Goal: Task Accomplishment & Management: Manage account settings

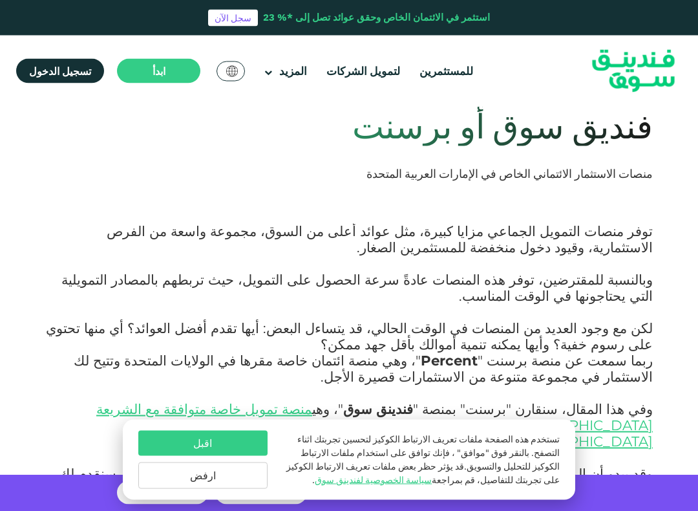
scroll to position [84, 0]
click at [693, 76] on img at bounding box center [633, 71] width 127 height 65
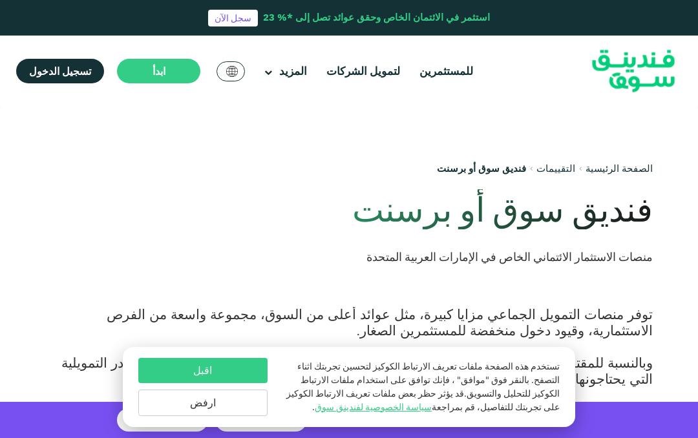
click at [188, 403] on button "ارفض" at bounding box center [202, 403] width 129 height 27
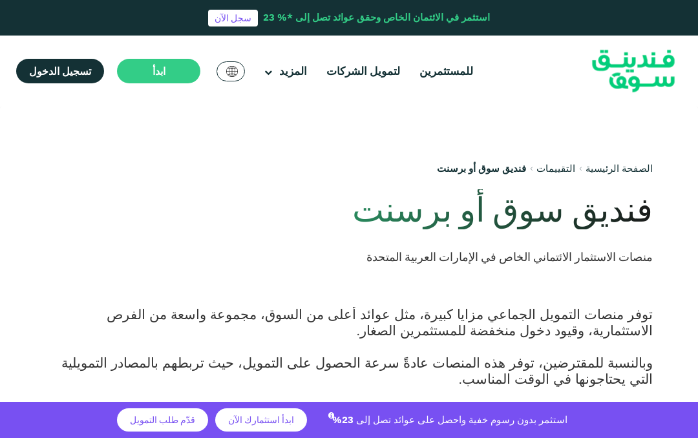
click at [58, 72] on span "تسجيل الدخول" at bounding box center [60, 71] width 62 height 13
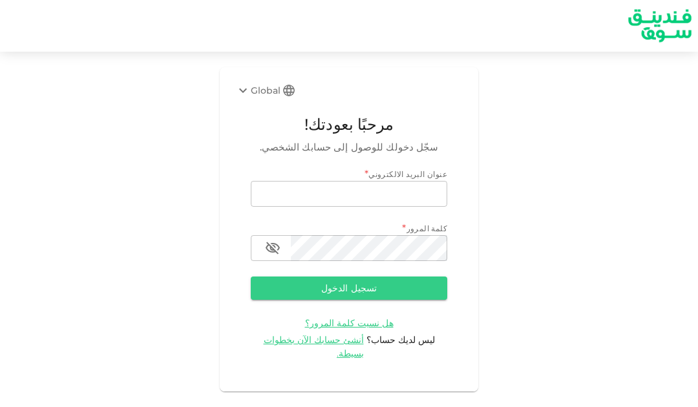
click at [261, 87] on div "Global" at bounding box center [257, 91] width 45 height 16
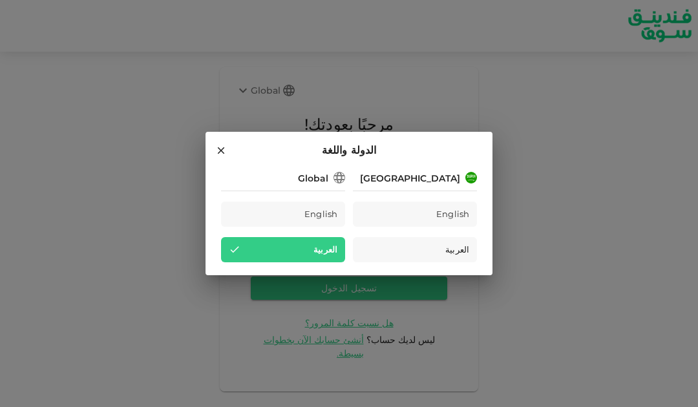
click at [421, 244] on div "العربية" at bounding box center [415, 249] width 124 height 25
